Goal: Task Accomplishment & Management: Use online tool/utility

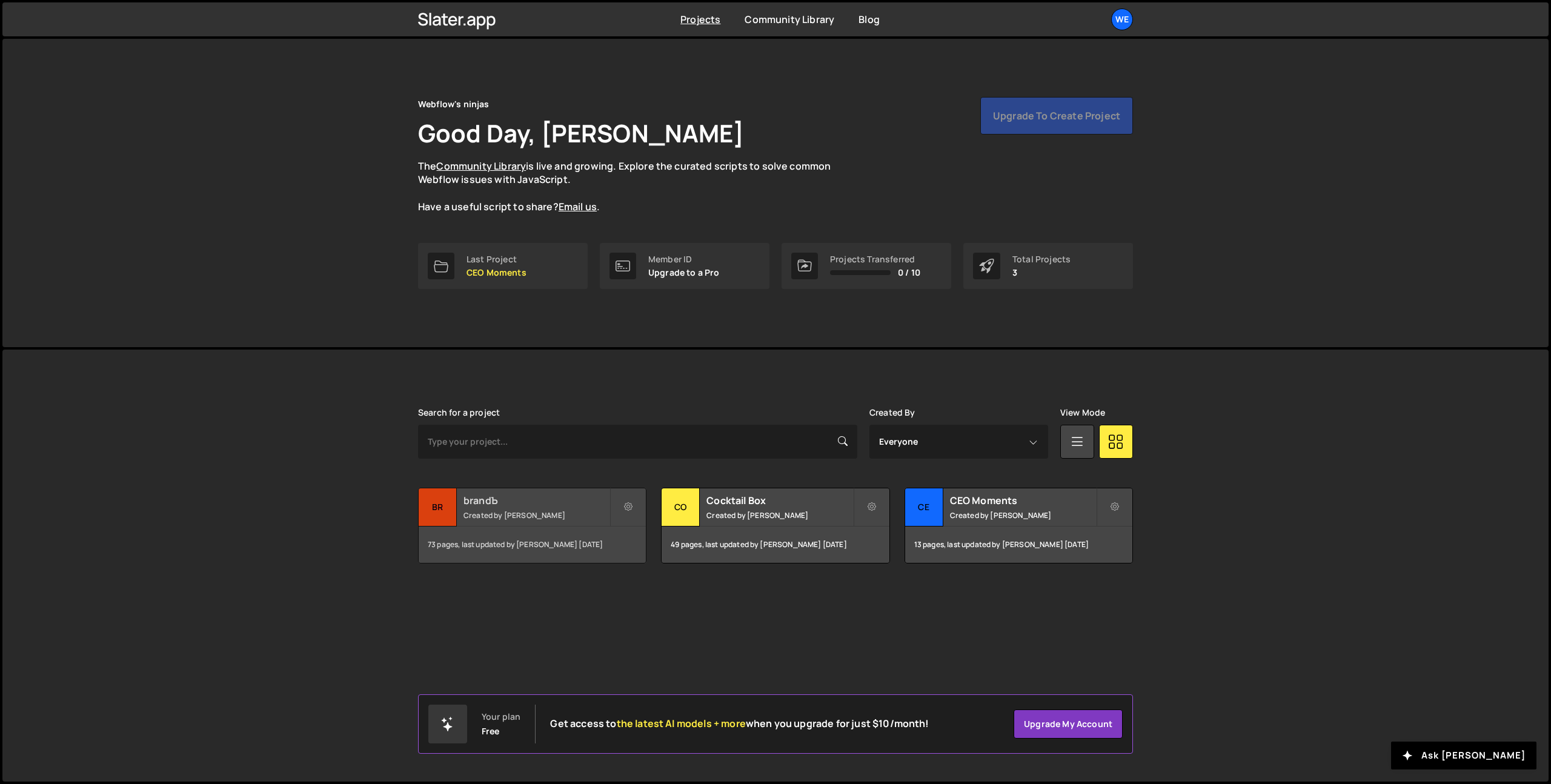
click at [524, 502] on h2 "brandЪ" at bounding box center [536, 500] width 146 height 14
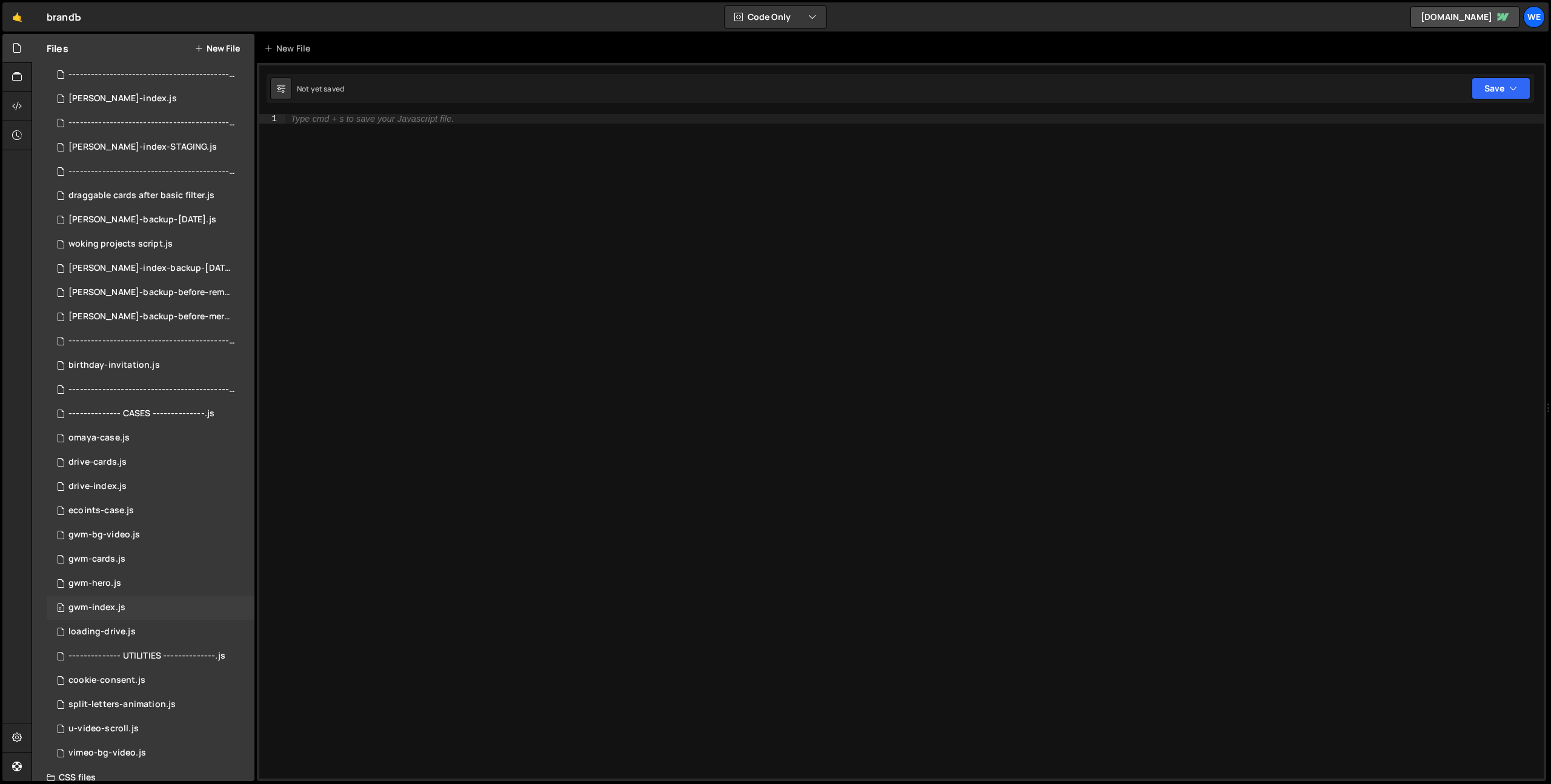
scroll to position [173, 0]
click at [147, 671] on div "0 cookie-consent.js 0" at bounding box center [150, 678] width 207 height 25
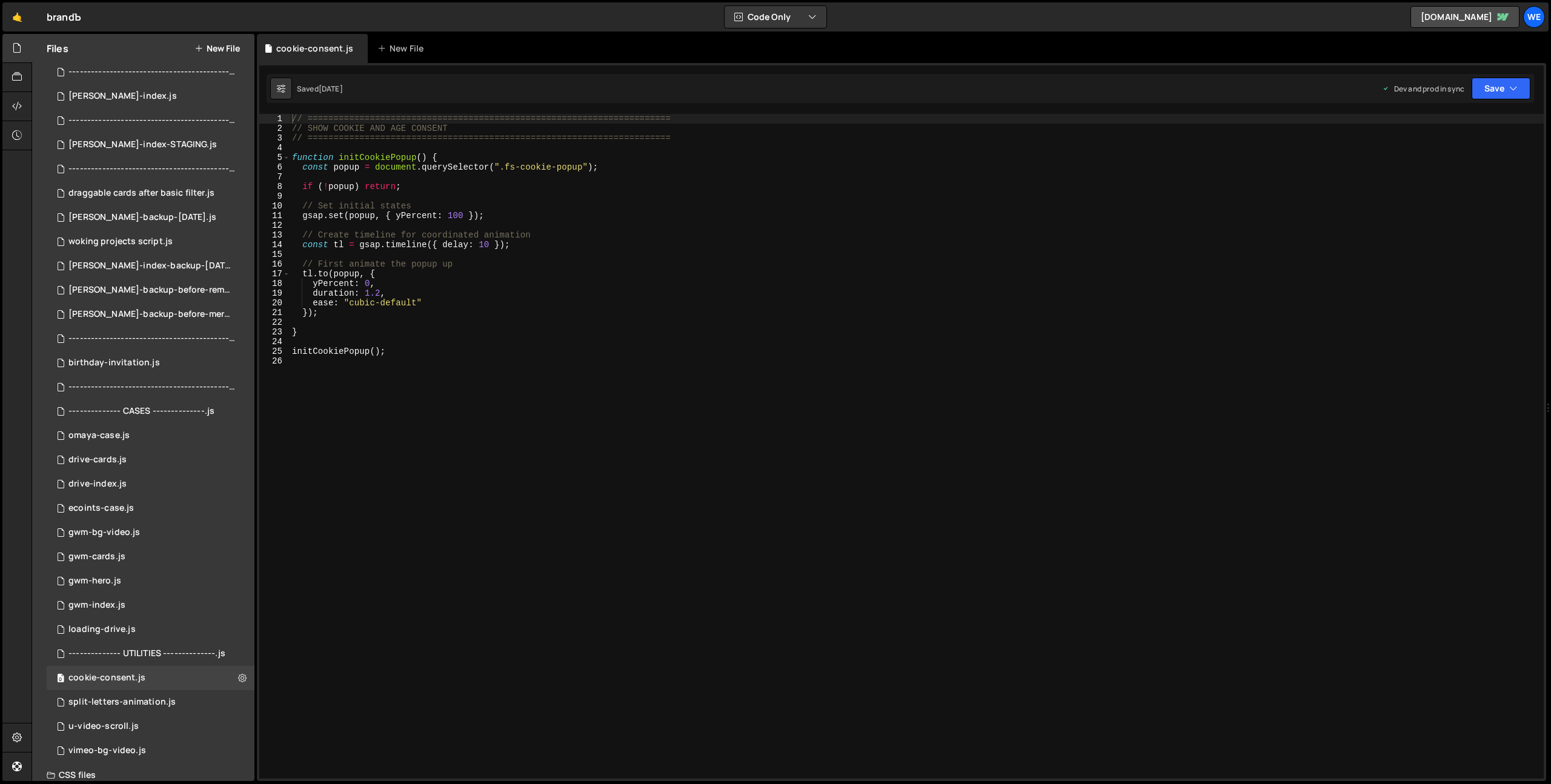
click at [442, 315] on div "// ====================================================================== // SH…" at bounding box center [916, 456] width 1254 height 684
click at [542, 291] on div "// ====================================================================== // SH…" at bounding box center [916, 456] width 1254 height 684
type textarea "initCookiePopup();"
